Goal: Information Seeking & Learning: Learn about a topic

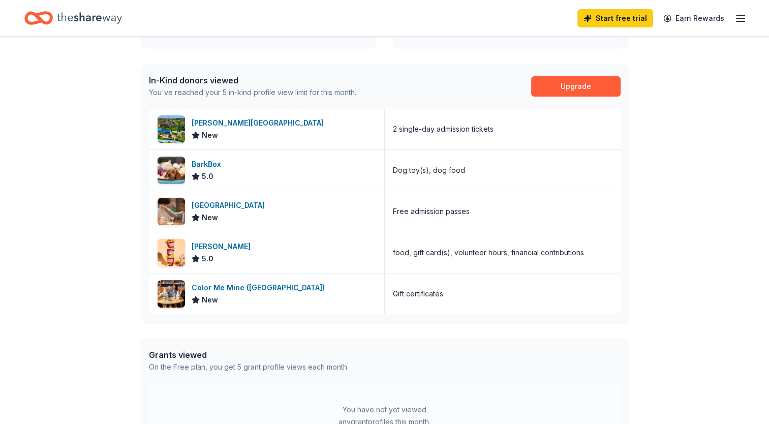
scroll to position [242, 0]
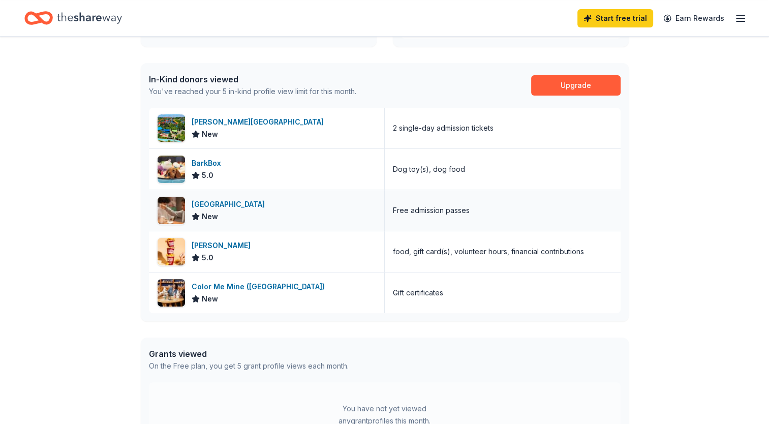
click at [266, 206] on div "Da Vinci Science Center" at bounding box center [230, 204] width 77 height 12
click at [276, 284] on div "Color Me Mine (Lehigh Valley)" at bounding box center [260, 286] width 137 height 12
click at [204, 243] on div "Sheetz" at bounding box center [223, 245] width 63 height 12
click at [206, 161] on div "BarkBox" at bounding box center [209, 163] width 34 height 12
click at [280, 120] on div "Dorney Park & Wildwater Kingdom" at bounding box center [260, 122] width 136 height 12
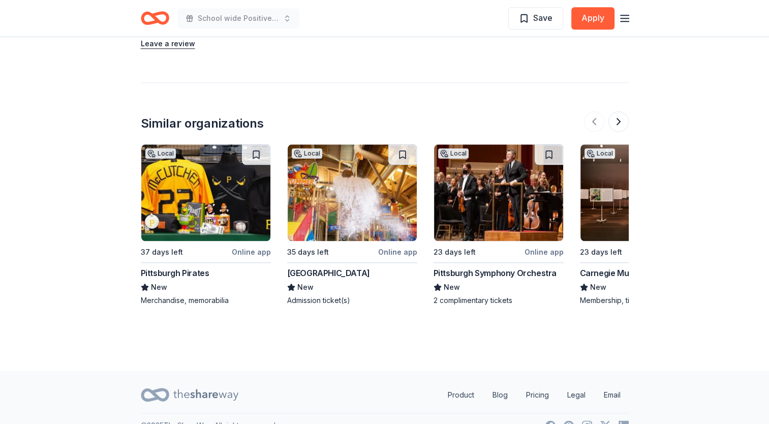
scroll to position [1057, 0]
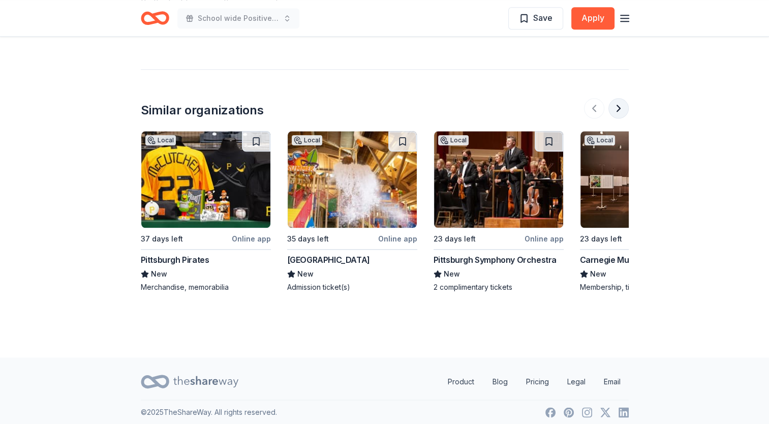
click at [618, 105] on button at bounding box center [618, 108] width 20 height 20
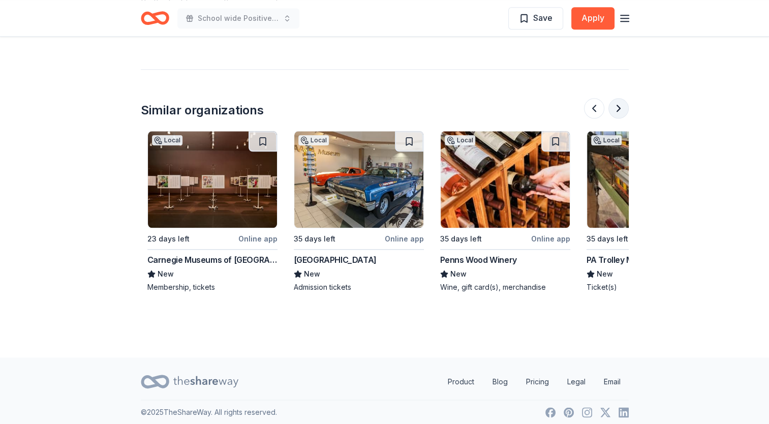
scroll to position [0, 439]
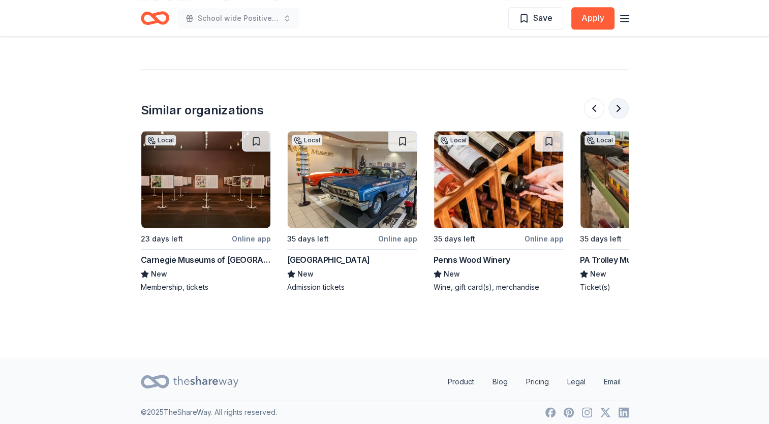
click at [618, 105] on button at bounding box center [618, 108] width 20 height 20
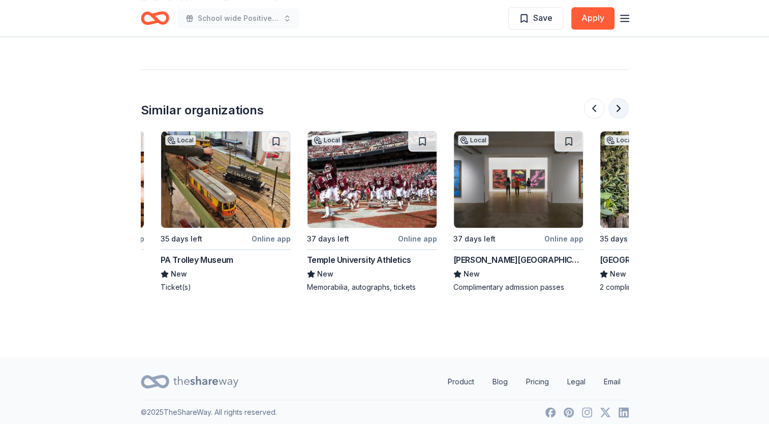
scroll to position [0, 878]
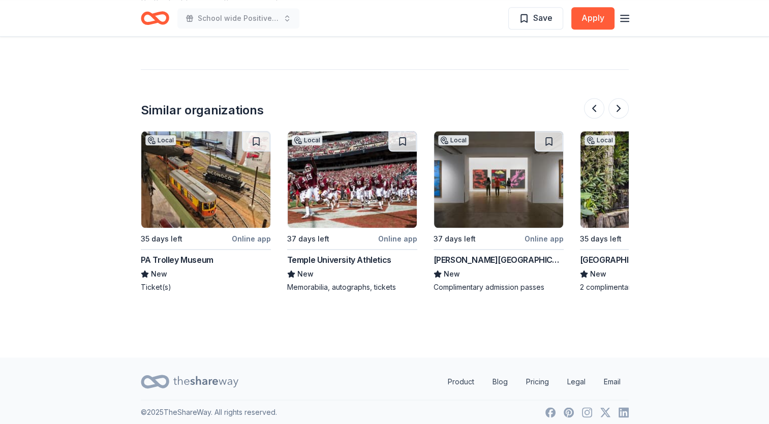
click at [319, 257] on div "Temple University Athletics" at bounding box center [339, 260] width 104 height 12
click at [618, 105] on button at bounding box center [618, 108] width 20 height 20
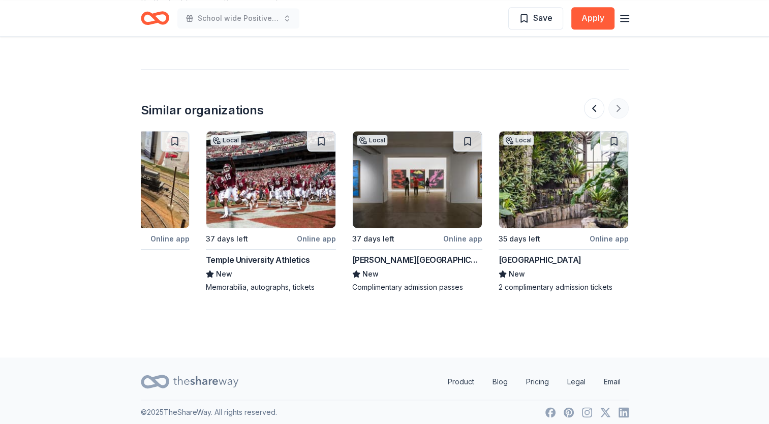
click at [618, 105] on div at bounding box center [606, 108] width 45 height 20
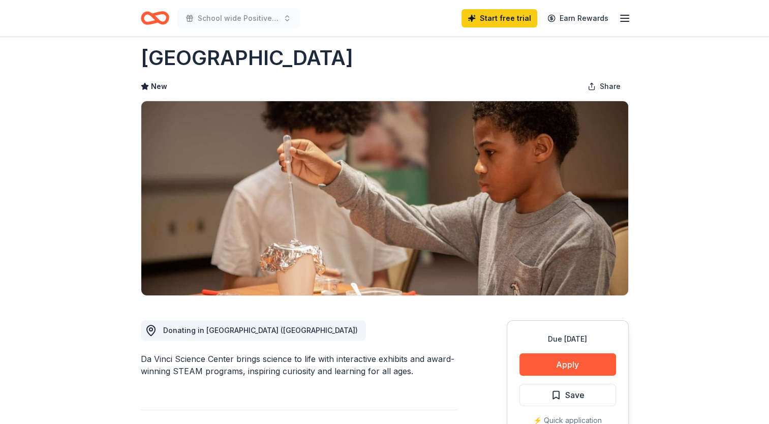
scroll to position [0, 0]
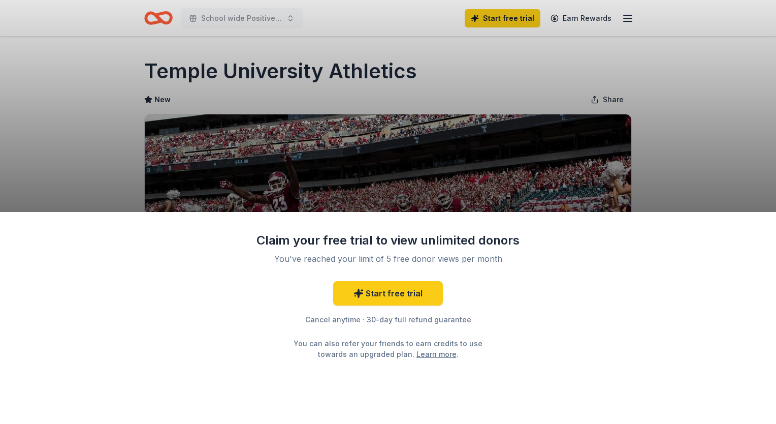
click at [668, 168] on div "Claim your free trial to view unlimited donors You've reached your limit of 5 f…" at bounding box center [388, 212] width 776 height 424
drag, startPoint x: 668, startPoint y: 168, endPoint x: 674, endPoint y: 65, distance: 102.9
click at [674, 65] on div "Claim your free trial to view unlimited donors You've reached your limit of 5 f…" at bounding box center [388, 212] width 776 height 424
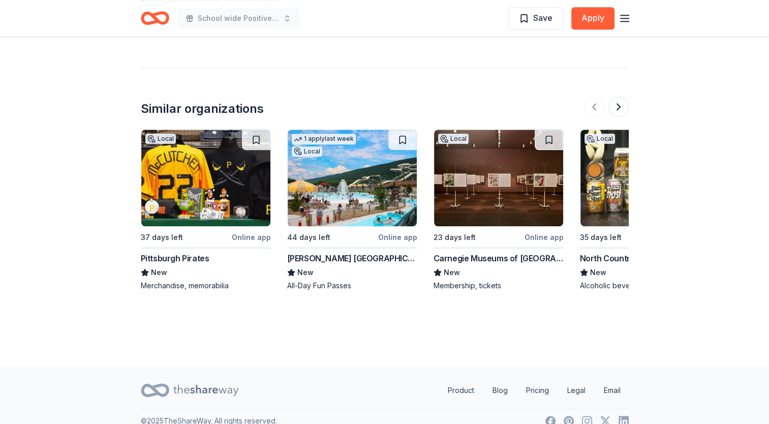
scroll to position [902, 0]
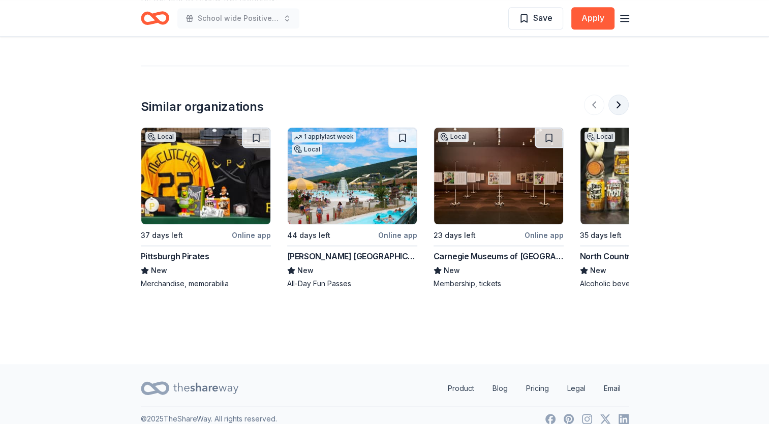
click at [620, 95] on button at bounding box center [618, 105] width 20 height 20
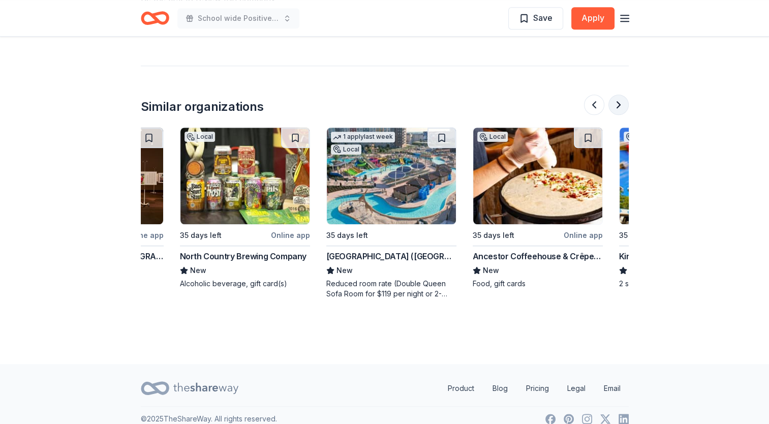
scroll to position [0, 439]
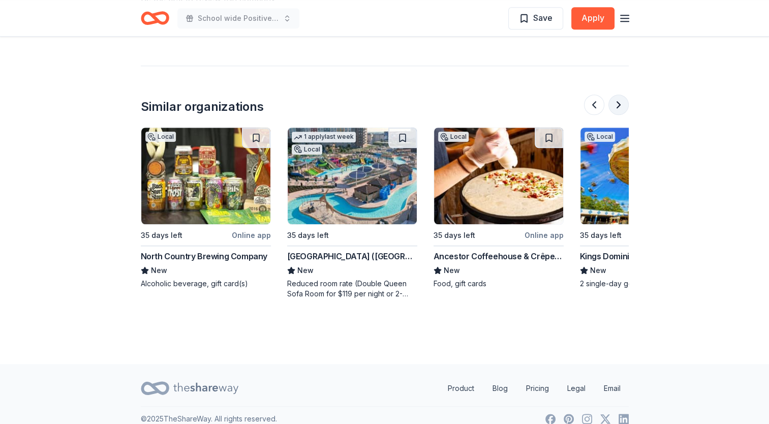
click at [620, 95] on button at bounding box center [618, 105] width 20 height 20
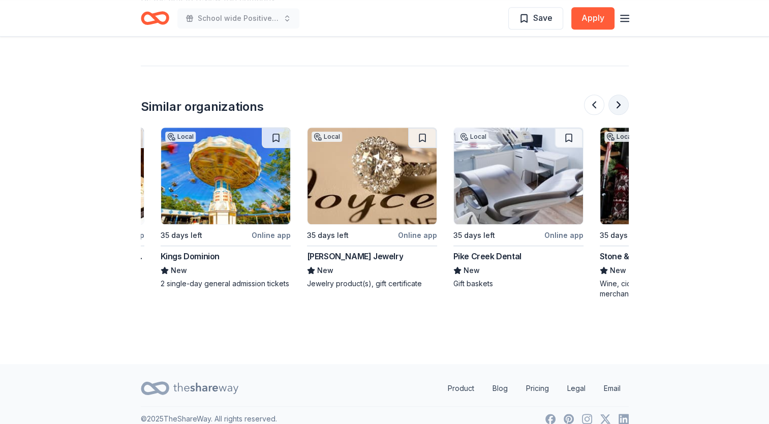
scroll to position [0, 878]
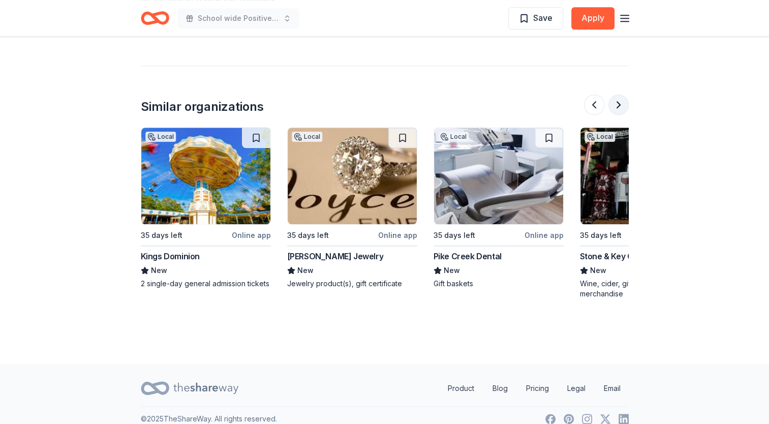
click at [620, 95] on button at bounding box center [618, 105] width 20 height 20
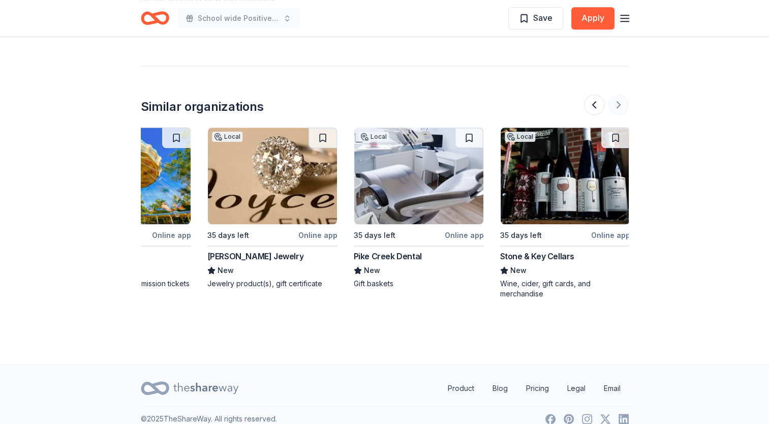
scroll to position [0, 959]
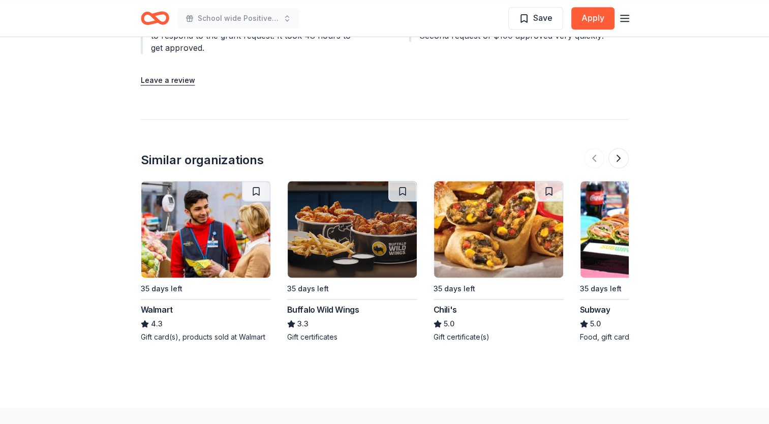
scroll to position [1389, 0]
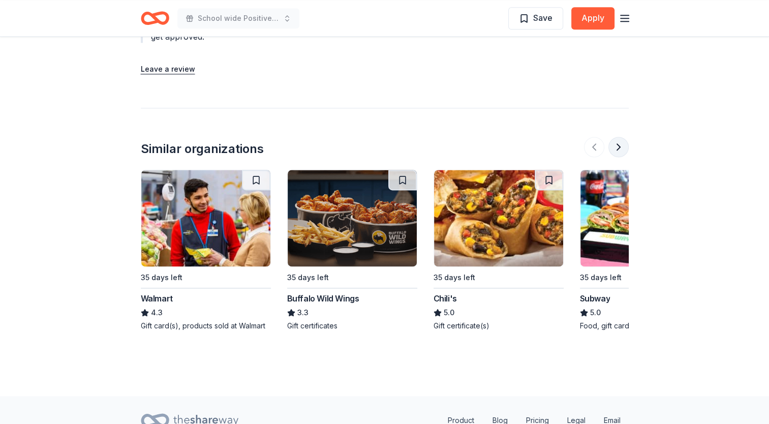
click at [618, 137] on button at bounding box center [618, 147] width 20 height 20
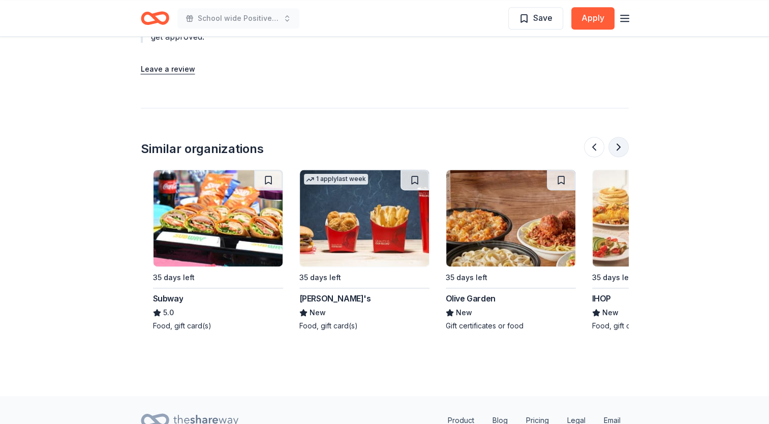
scroll to position [0, 439]
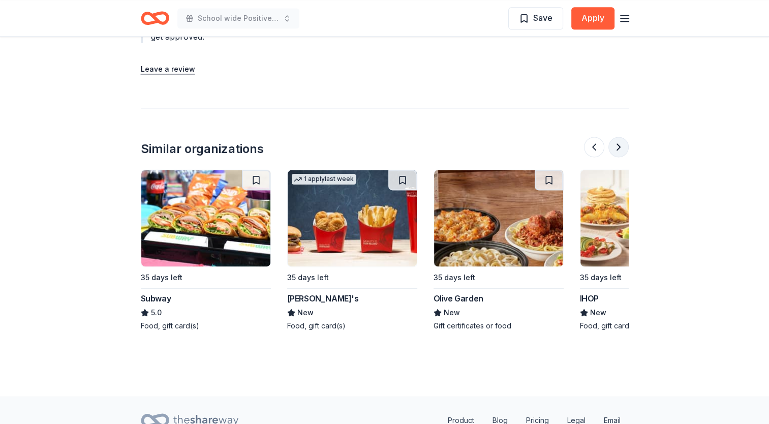
click at [618, 137] on button at bounding box center [618, 147] width 20 height 20
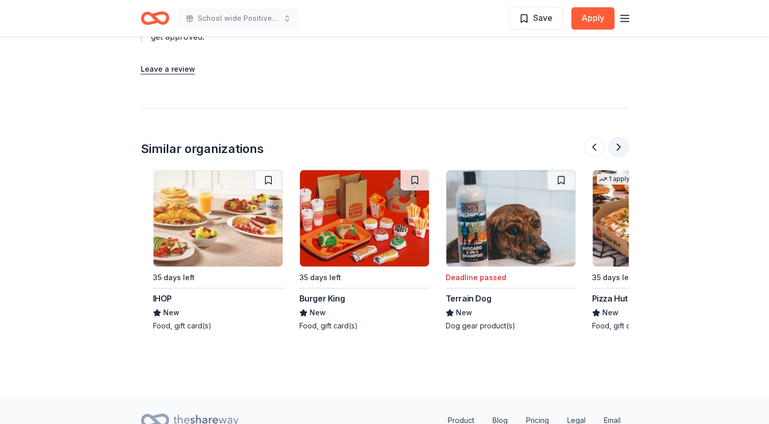
scroll to position [0, 878]
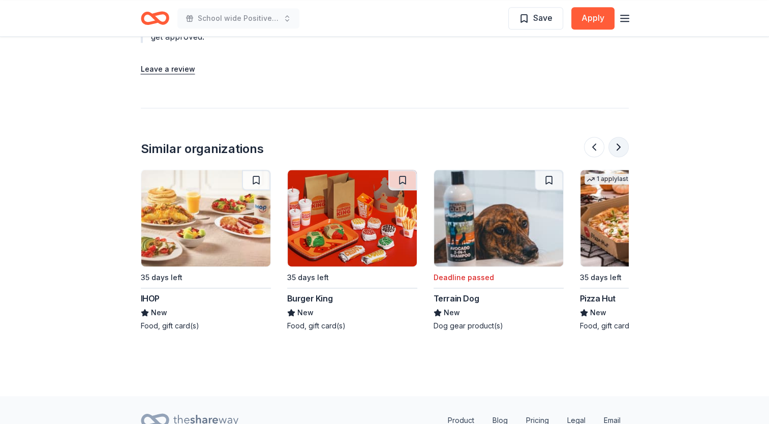
click at [618, 137] on button at bounding box center [618, 147] width 20 height 20
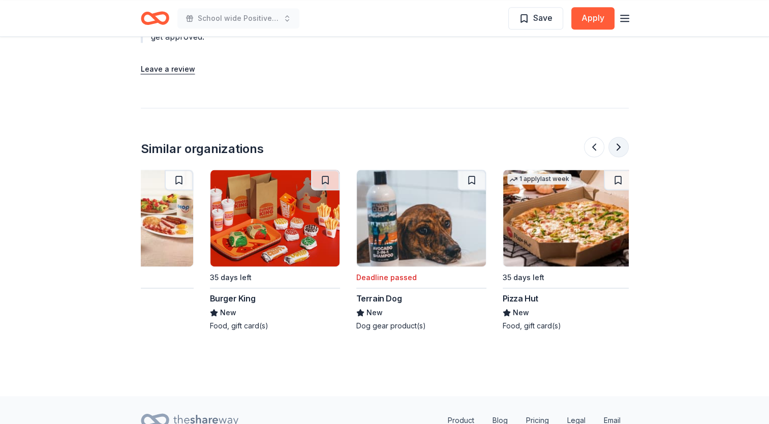
scroll to position [0, 959]
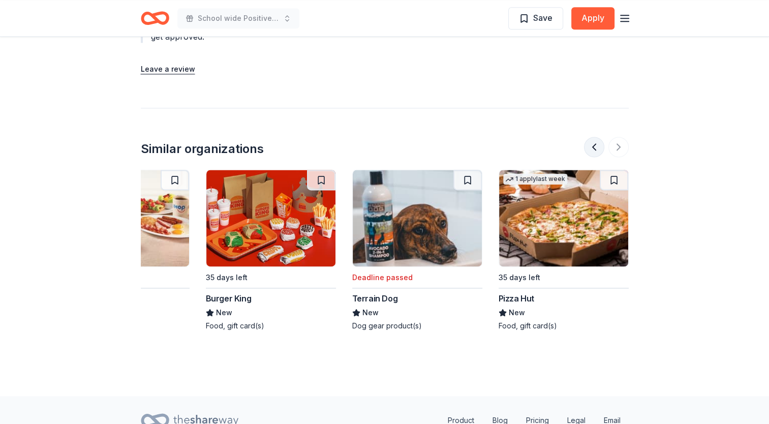
click at [591, 137] on button at bounding box center [594, 147] width 20 height 20
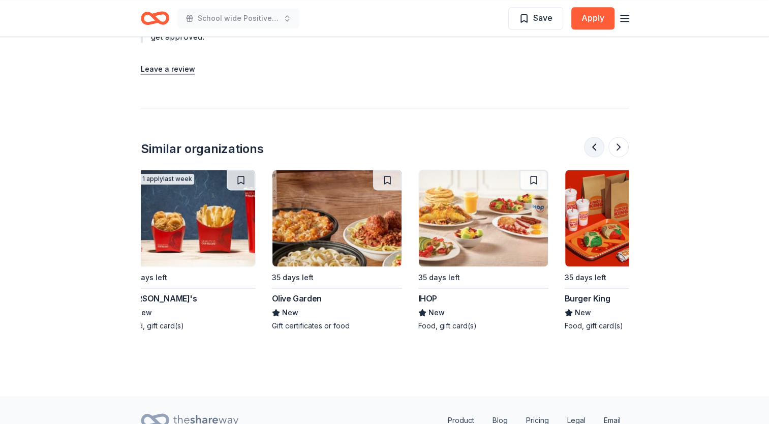
scroll to position [0, 585]
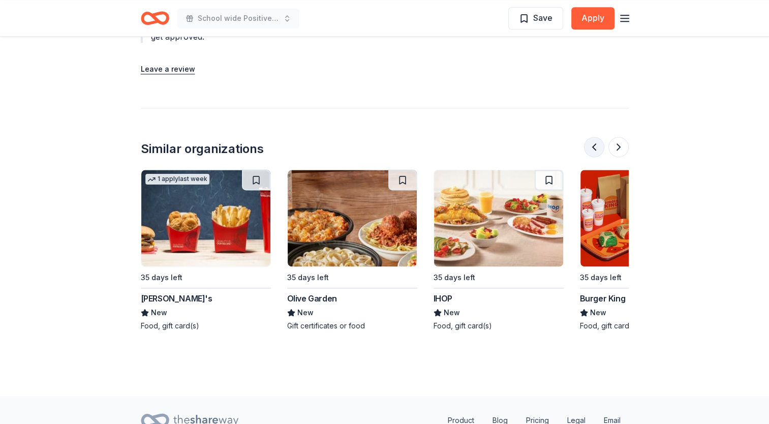
click at [591, 137] on button at bounding box center [594, 147] width 20 height 20
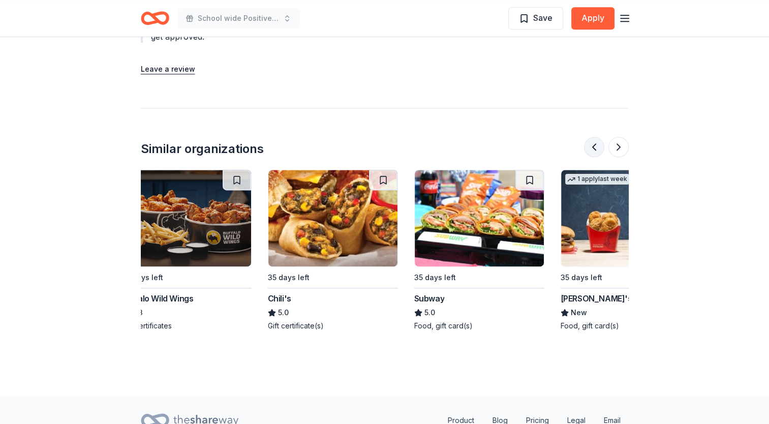
scroll to position [0, 146]
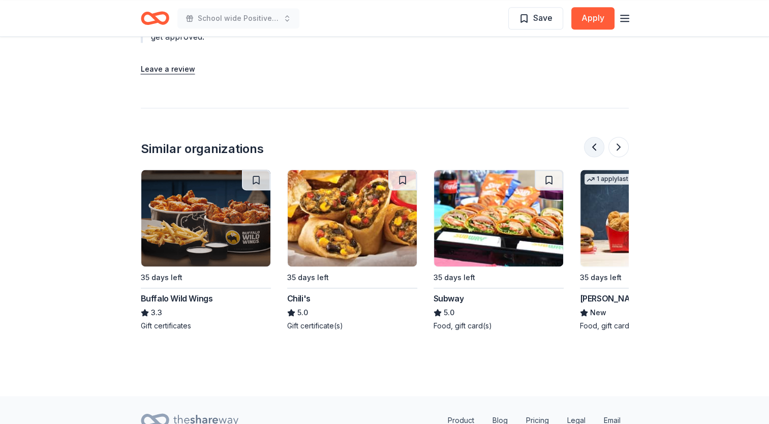
click at [591, 137] on button at bounding box center [594, 147] width 20 height 20
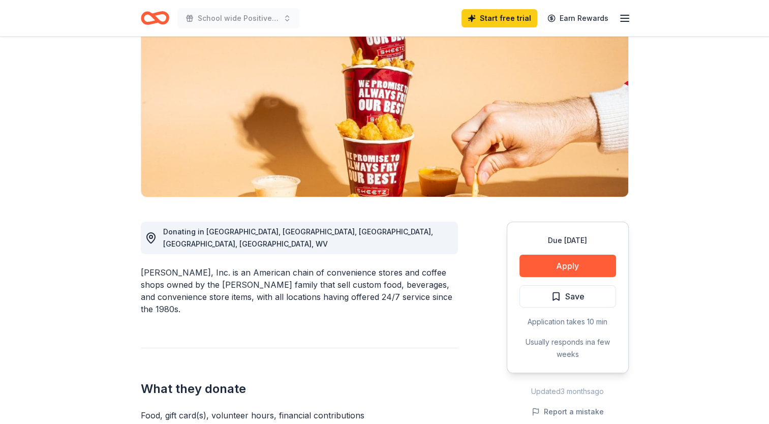
scroll to position [0, 0]
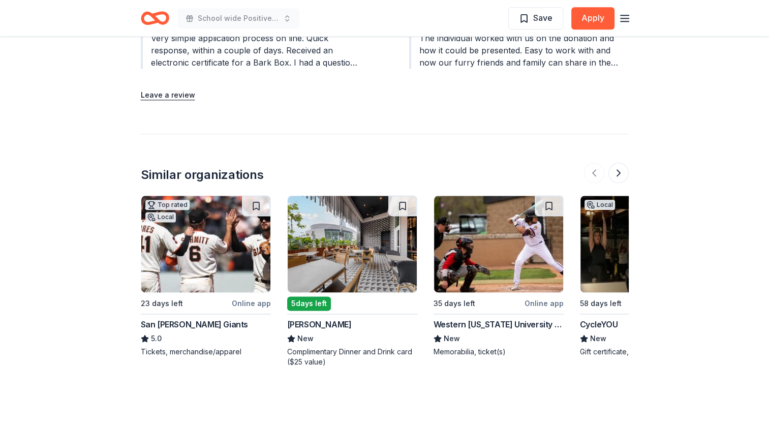
scroll to position [1263, 0]
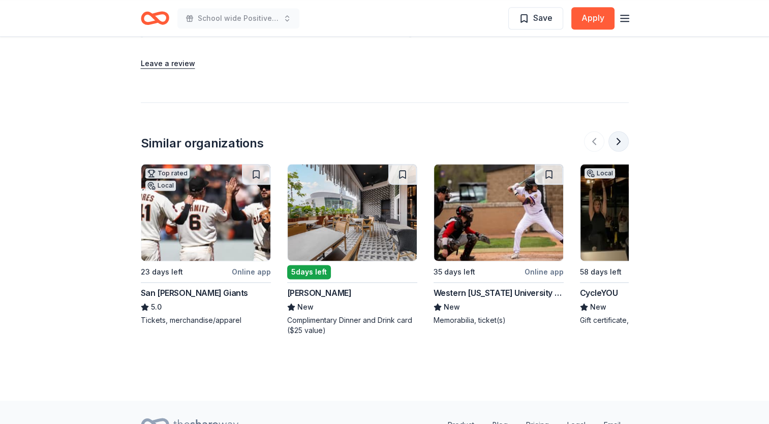
click at [614, 140] on button at bounding box center [618, 141] width 20 height 20
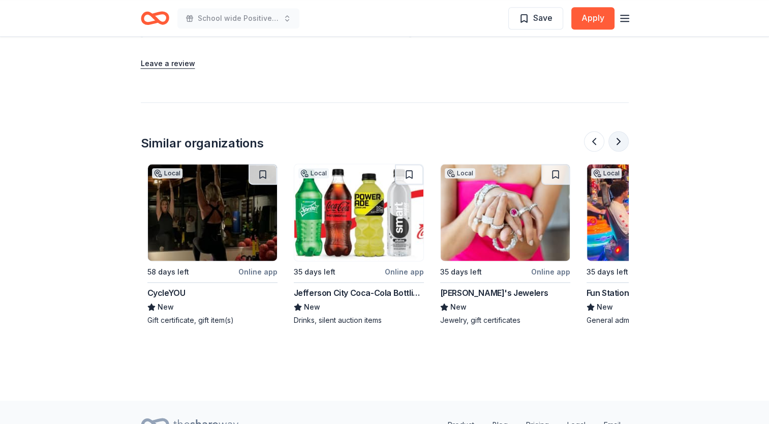
scroll to position [0, 439]
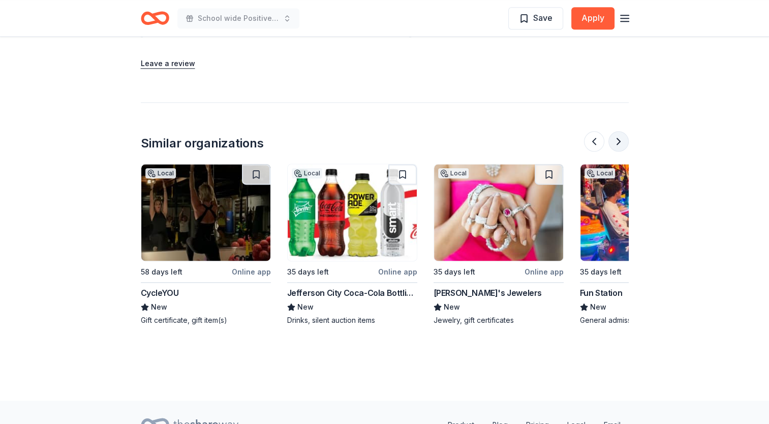
click at [614, 140] on button at bounding box center [618, 141] width 20 height 20
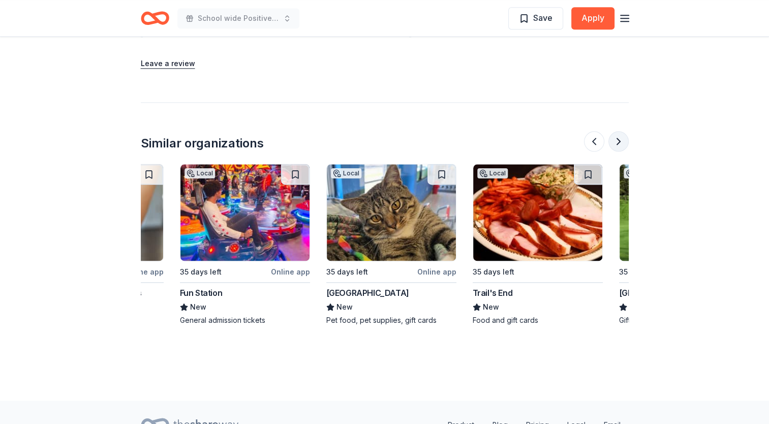
scroll to position [0, 878]
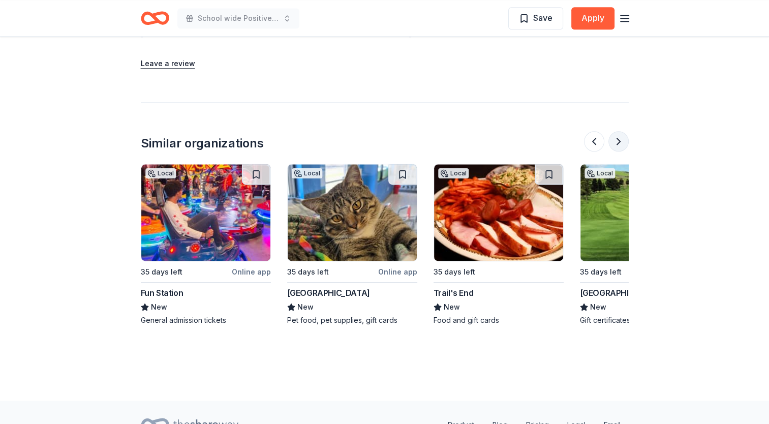
click at [614, 140] on button at bounding box center [618, 141] width 20 height 20
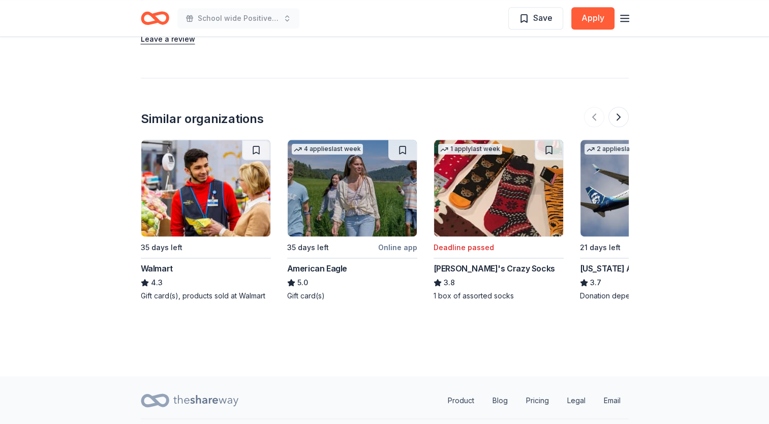
scroll to position [1244, 0]
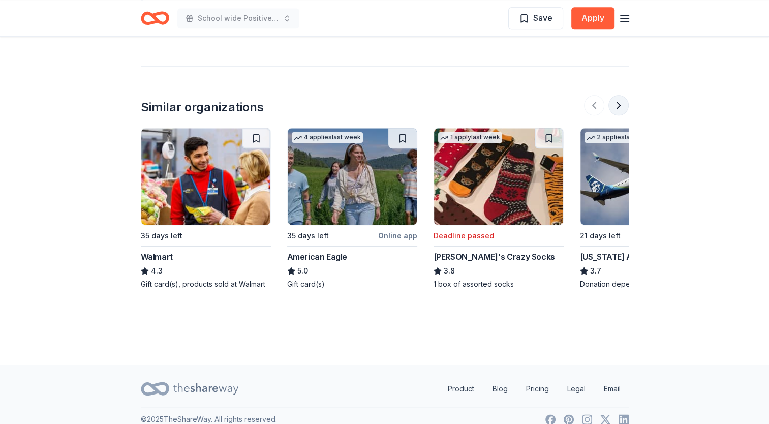
click at [617, 95] on button at bounding box center [618, 105] width 20 height 20
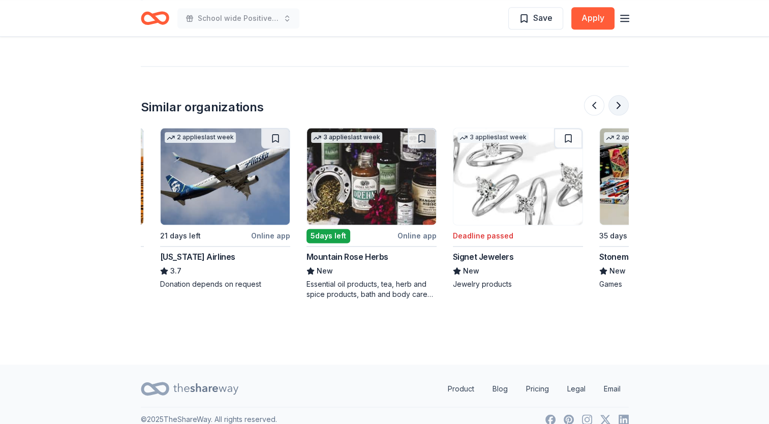
scroll to position [0, 439]
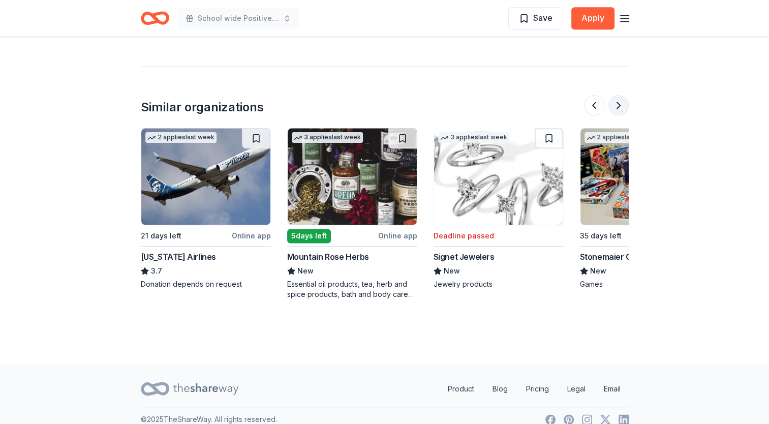
click at [617, 95] on button at bounding box center [618, 105] width 20 height 20
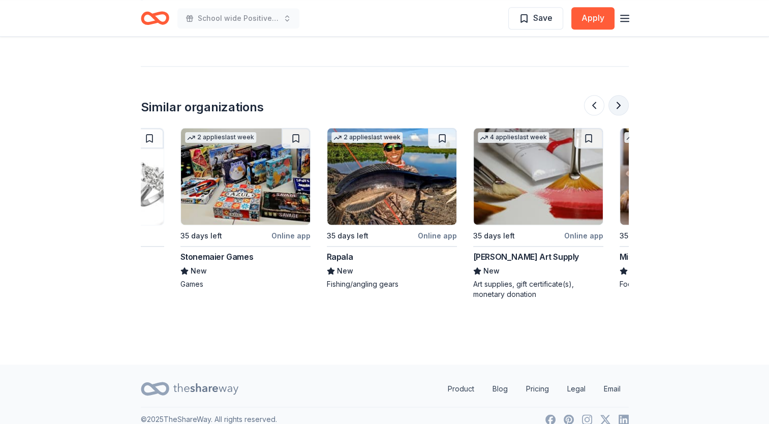
scroll to position [0, 878]
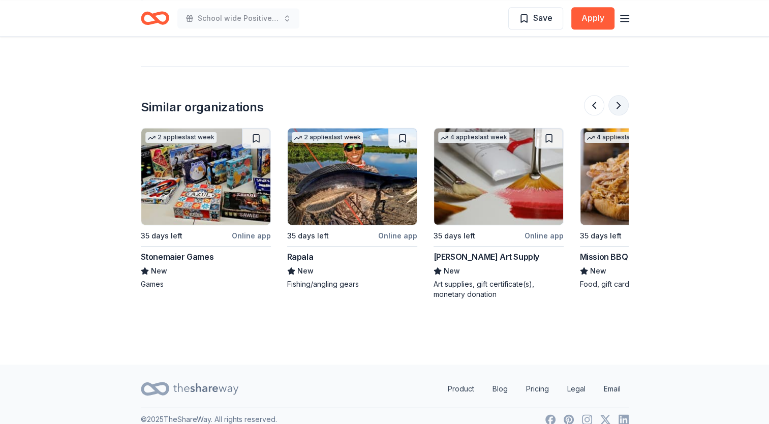
click at [617, 95] on button at bounding box center [618, 105] width 20 height 20
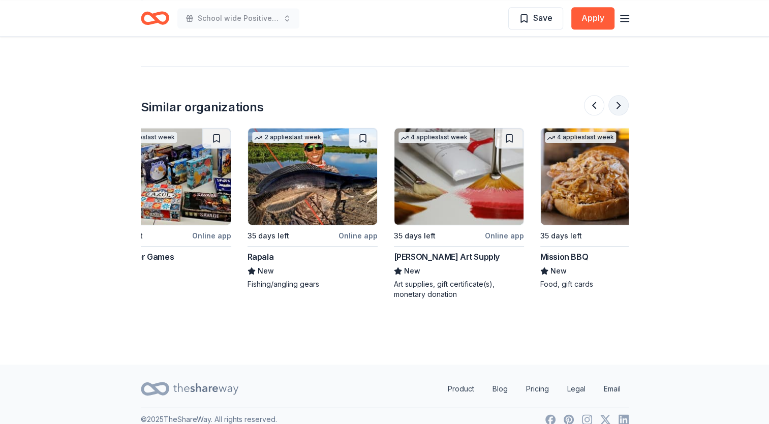
scroll to position [0, 959]
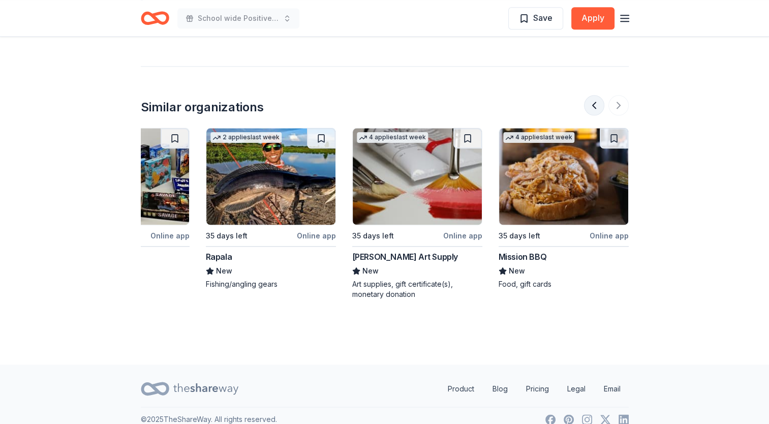
click at [592, 95] on button at bounding box center [594, 105] width 20 height 20
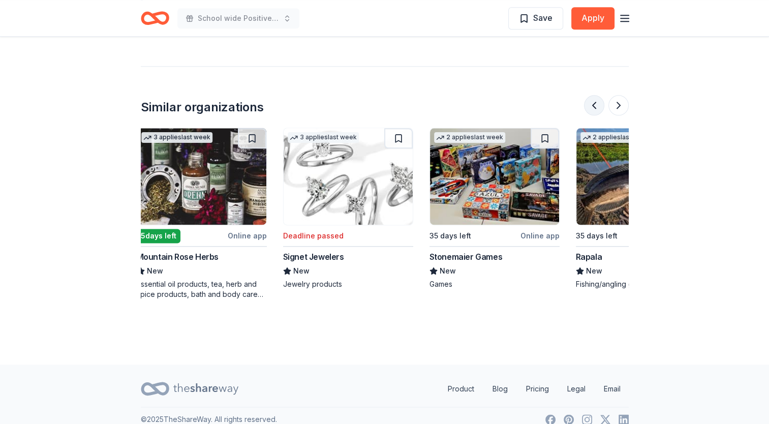
scroll to position [0, 585]
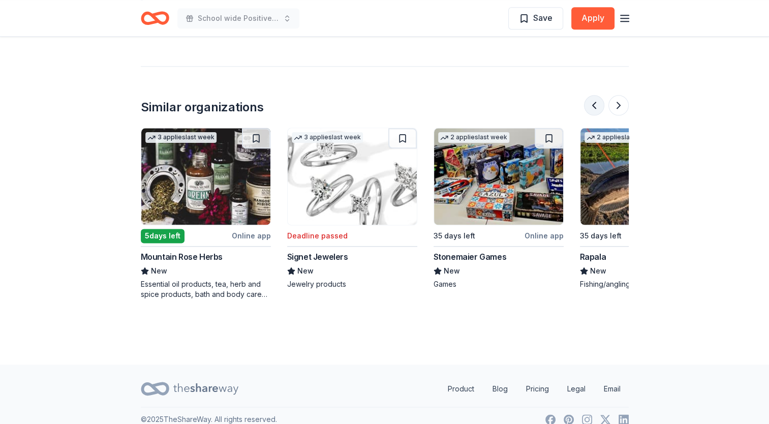
click at [592, 95] on button at bounding box center [594, 105] width 20 height 20
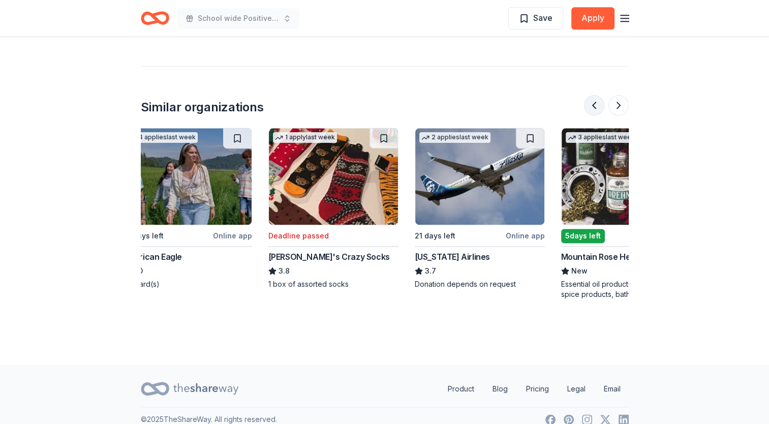
scroll to position [0, 146]
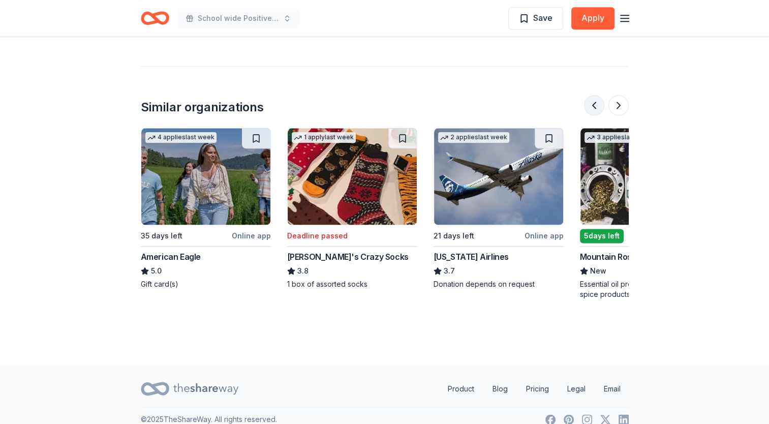
click at [592, 95] on button at bounding box center [594, 105] width 20 height 20
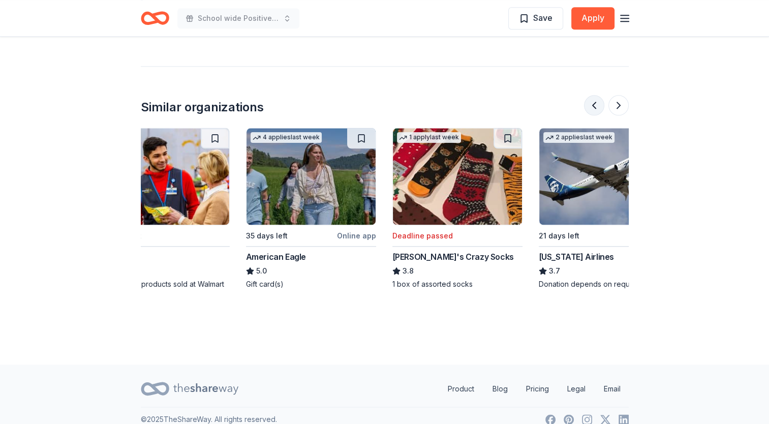
scroll to position [0, 0]
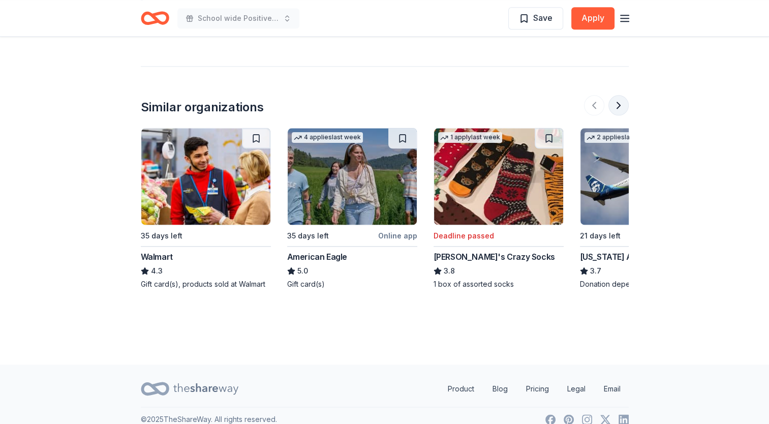
click at [618, 96] on button at bounding box center [618, 105] width 20 height 20
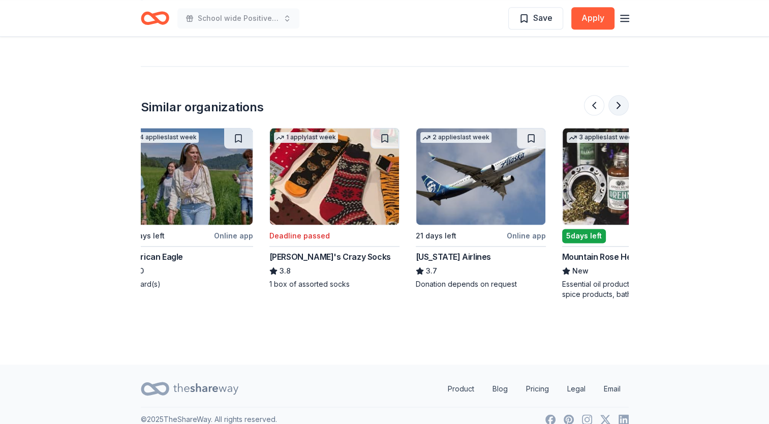
click at [618, 96] on button at bounding box center [618, 105] width 20 height 20
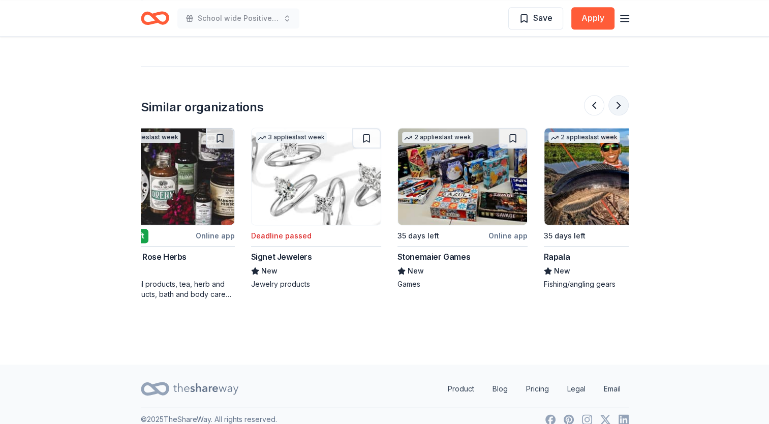
click at [618, 96] on button at bounding box center [618, 105] width 20 height 20
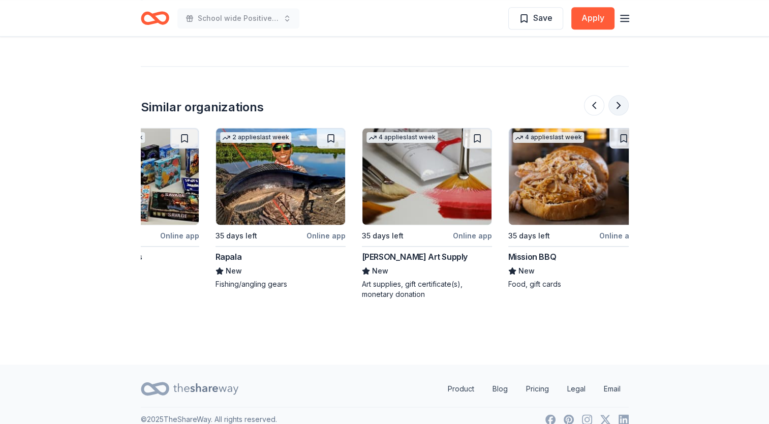
scroll to position [0, 959]
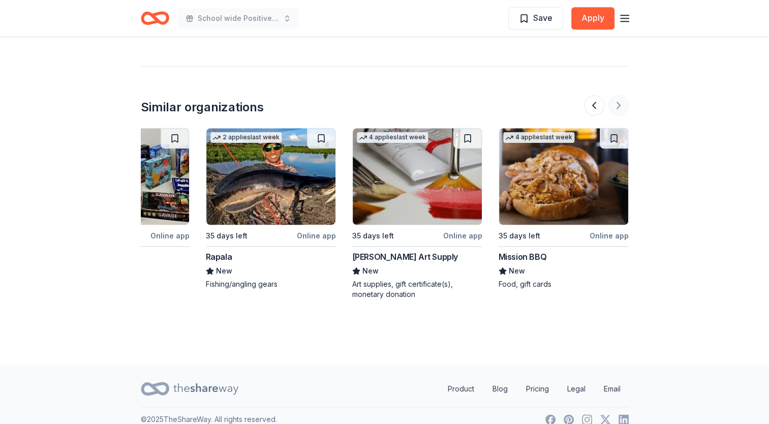
click at [618, 96] on div at bounding box center [606, 105] width 45 height 20
